Goal: Task Accomplishment & Management: Manage account settings

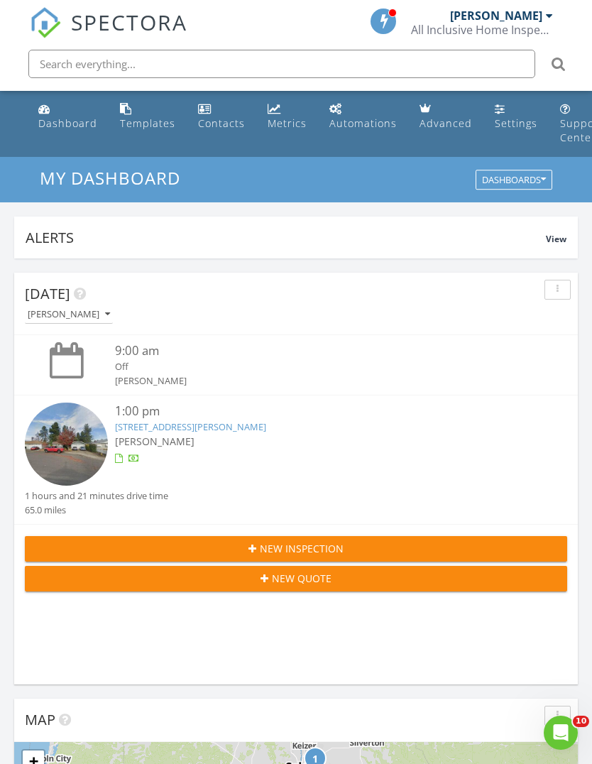
click at [75, 438] on img at bounding box center [66, 444] width 83 height 83
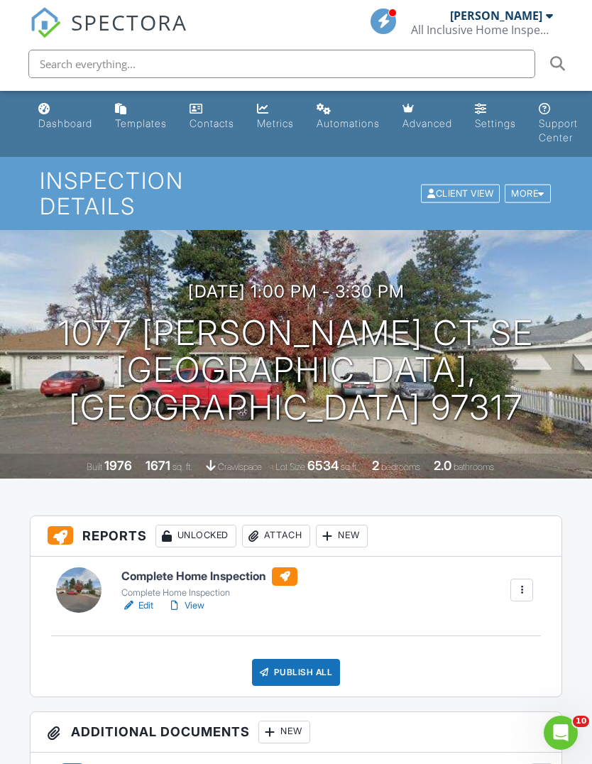
click at [81, 568] on div at bounding box center [78, 590] width 45 height 45
click at [59, 114] on link "Dashboard" at bounding box center [65, 117] width 65 height 40
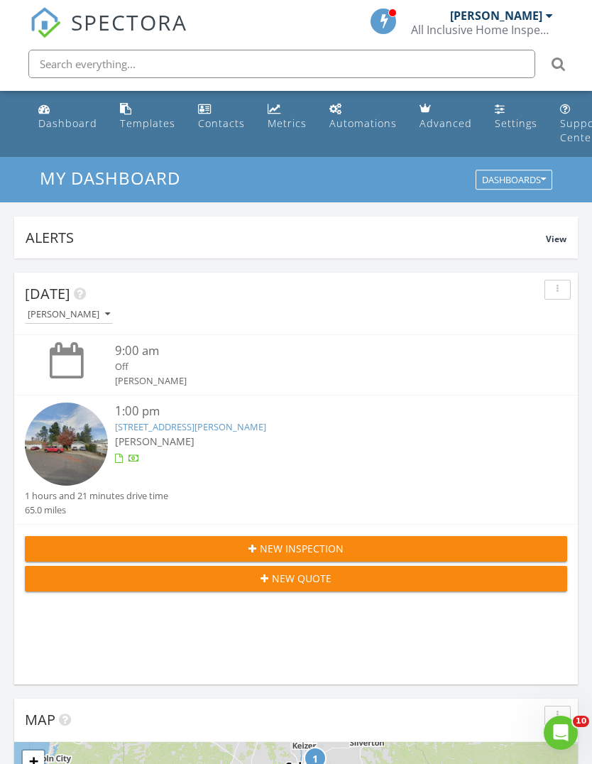
click at [76, 436] on img at bounding box center [66, 444] width 83 height 83
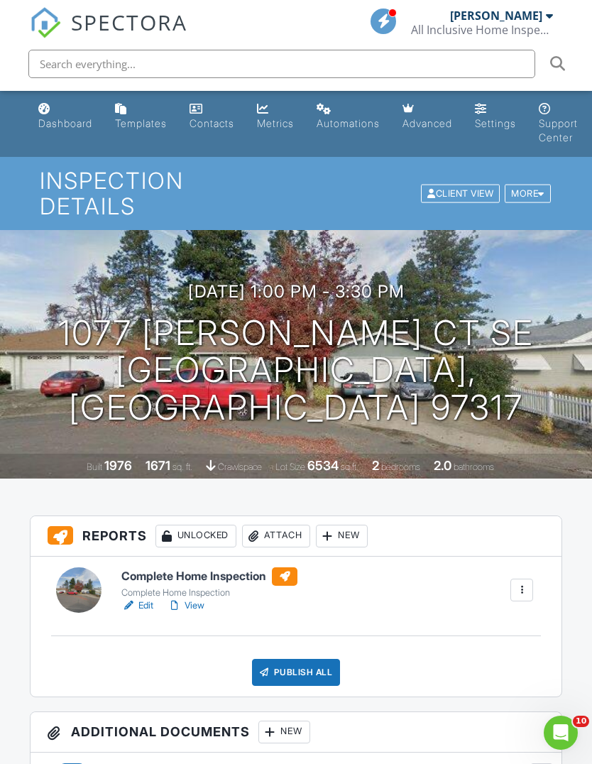
click at [86, 568] on div at bounding box center [78, 590] width 45 height 45
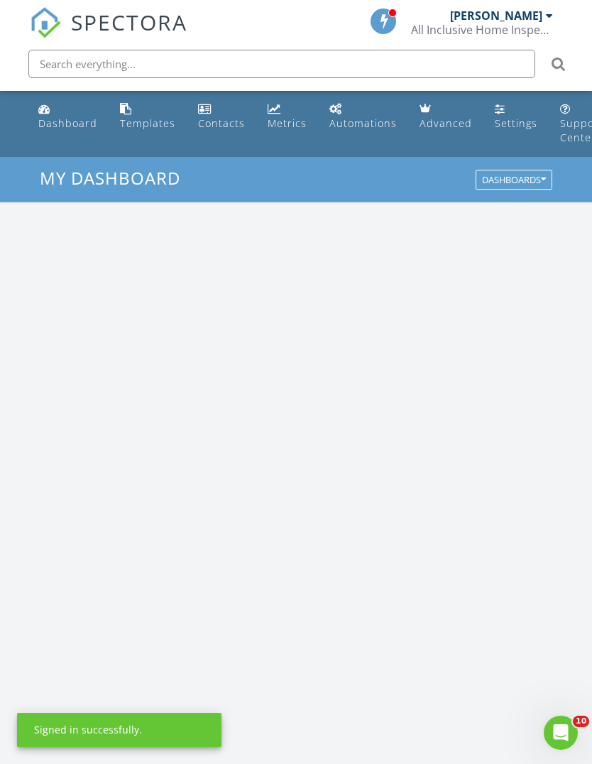
scroll to position [2430, 593]
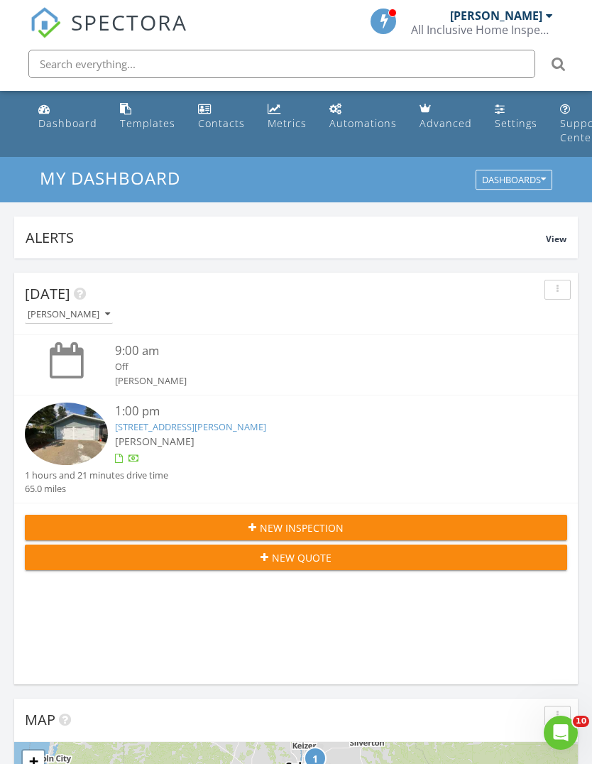
click at [72, 436] on img at bounding box center [66, 434] width 83 height 63
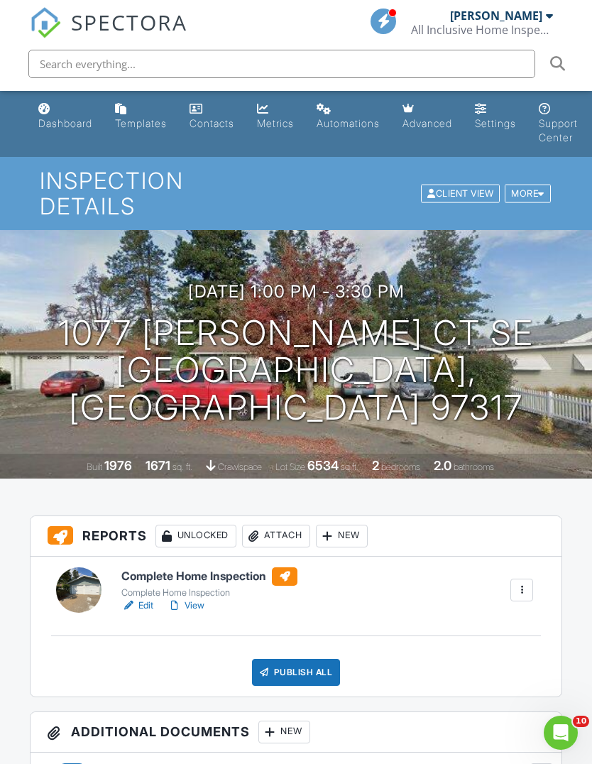
scroll to position [4, 0]
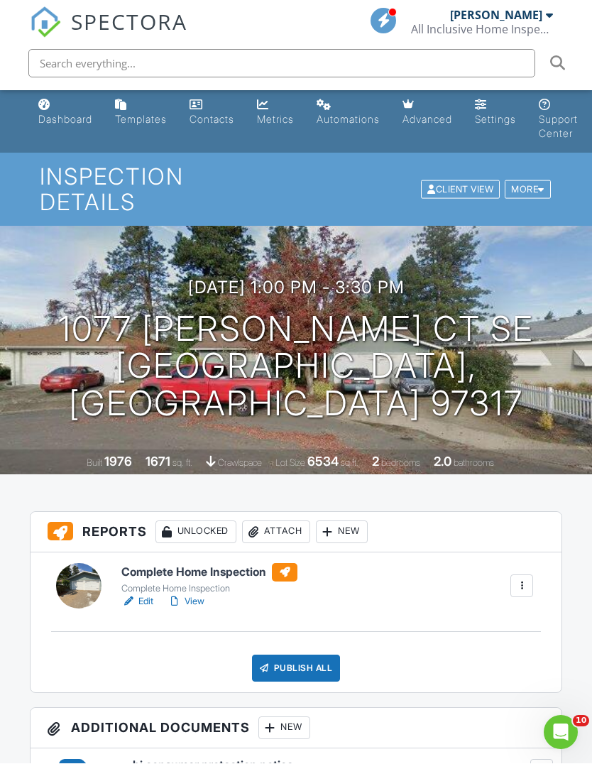
click at [75, 564] on div at bounding box center [78, 586] width 45 height 45
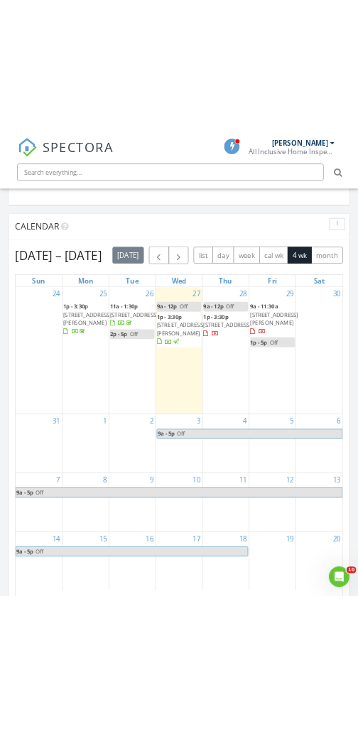
scroll to position [1406, 0]
